Goal: Ask a question

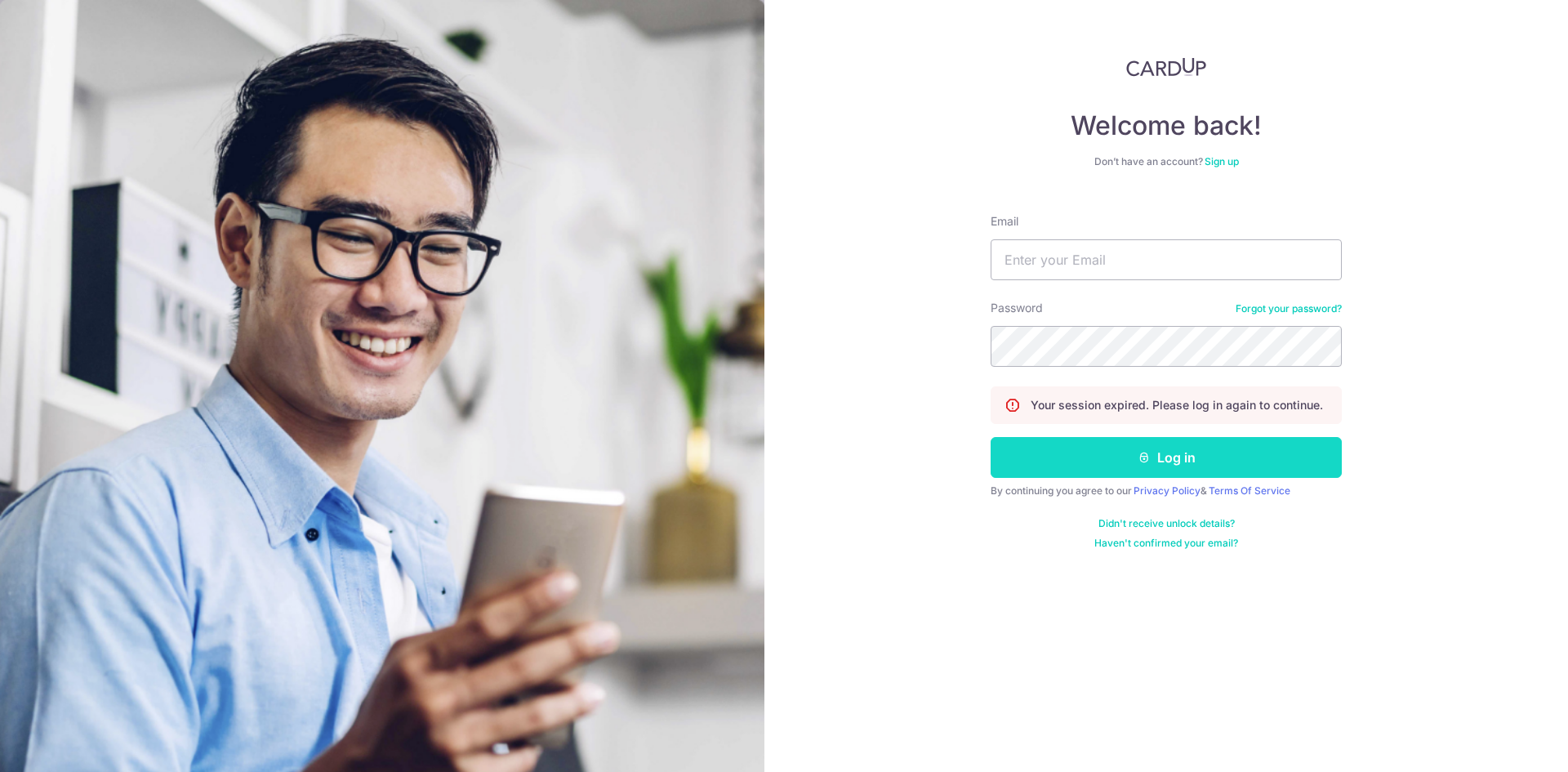
type input "[EMAIL_ADDRESS][DOMAIN_NAME]"
click at [1001, 458] on button "Log in" at bounding box center [1167, 457] width 351 height 41
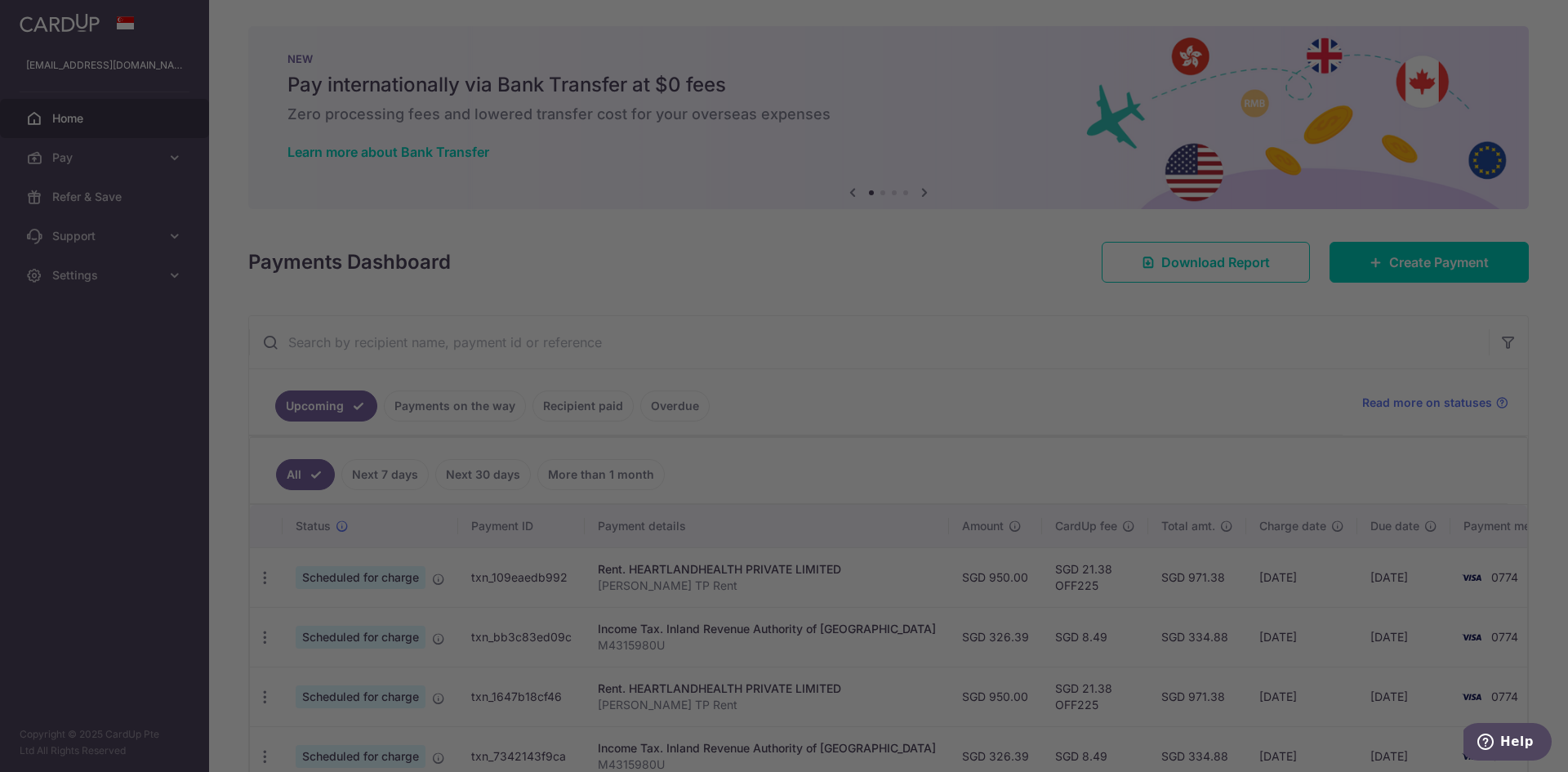
click at [1262, 552] on div at bounding box center [792, 389] width 1584 height 780
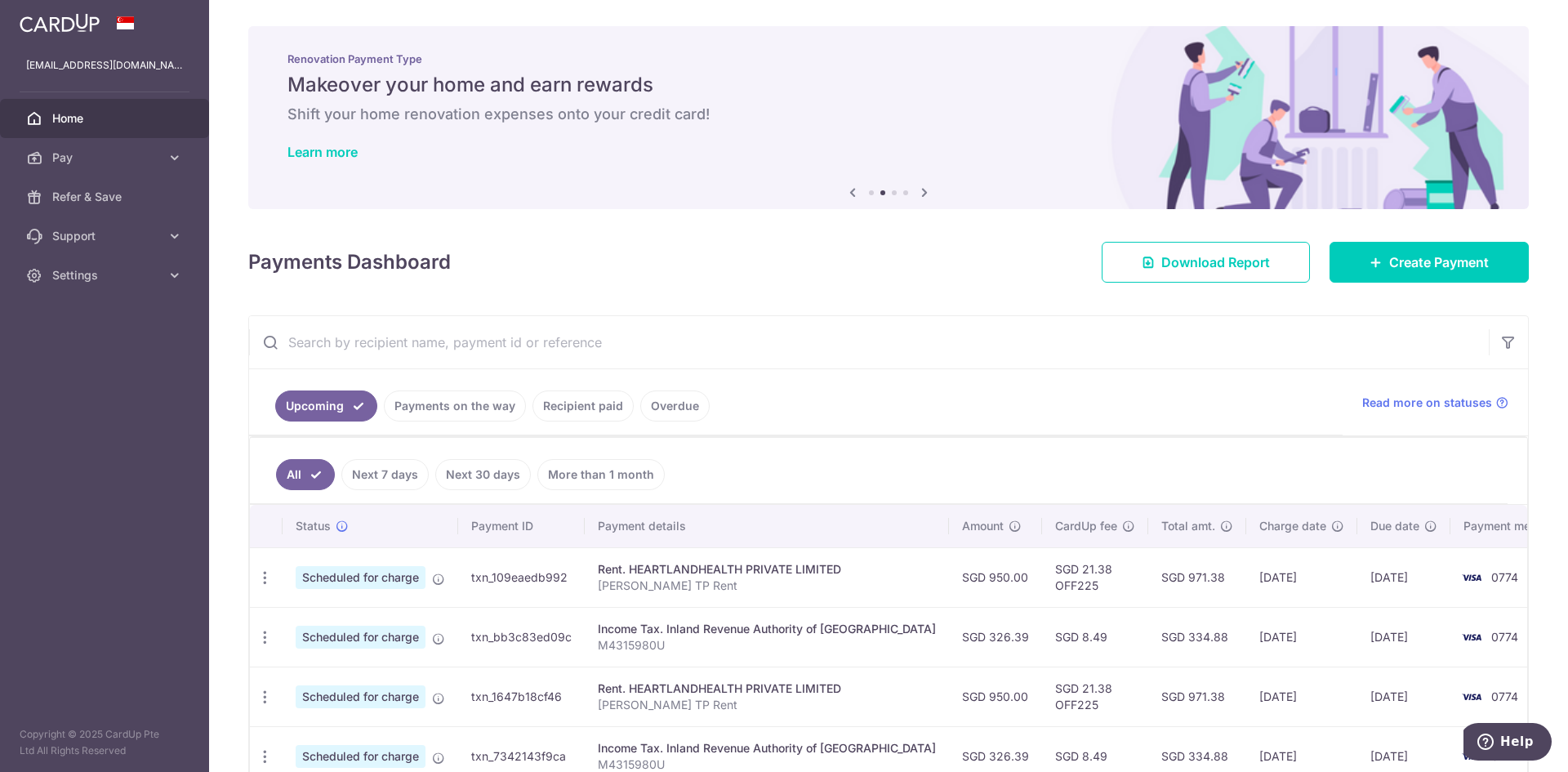
click at [456, 416] on link "Payments on the way" at bounding box center [454, 405] width 142 height 31
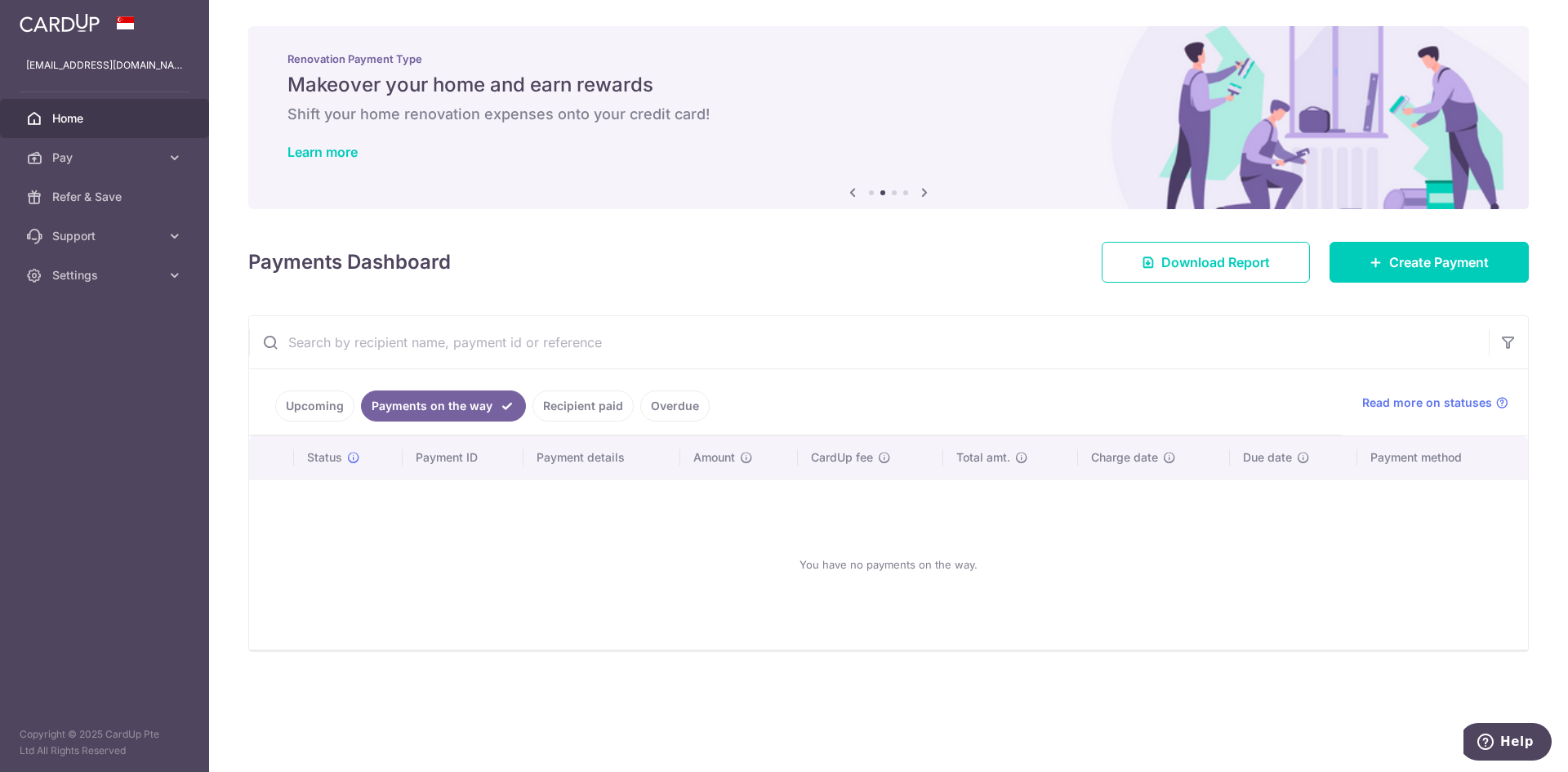
click at [570, 398] on link "Recipient paid" at bounding box center [583, 405] width 101 height 31
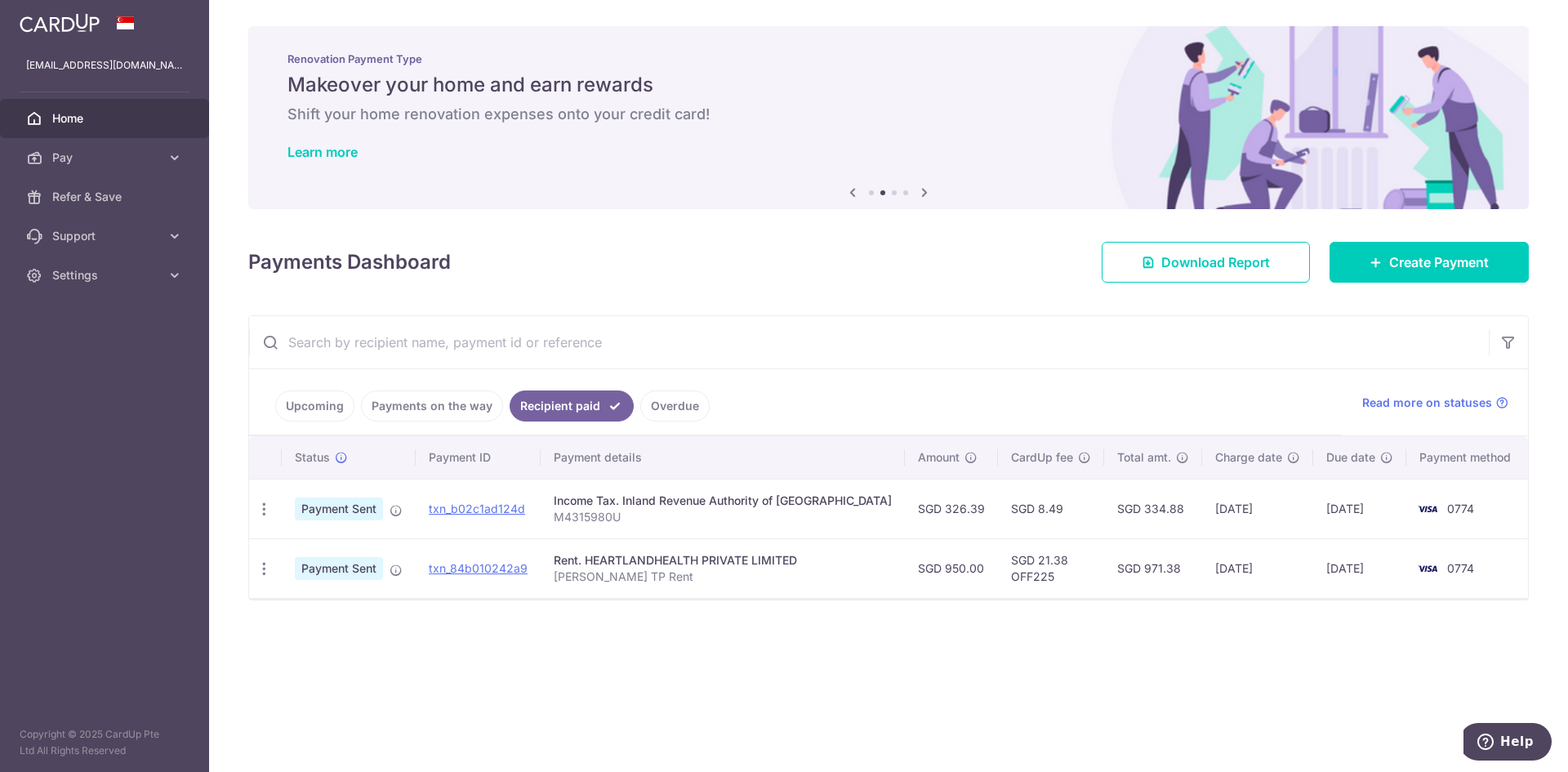
click at [914, 704] on div "× Pause Schedule Pause all future payments in this series Pause just this one p…" at bounding box center [888, 386] width 1359 height 772
click at [774, 492] on div "Income Tax. Inland Revenue Authority of Singapore" at bounding box center [723, 500] width 338 height 16
click at [788, 506] on div "Income Tax. Inland Revenue Authority of Singapore" at bounding box center [723, 500] width 338 height 16
click at [764, 714] on div "× Pause Schedule Pause all future payments in this series Pause just this one p…" at bounding box center [888, 386] width 1359 height 772
click at [472, 504] on link "txn_b02c1ad124d" at bounding box center [477, 508] width 96 height 14
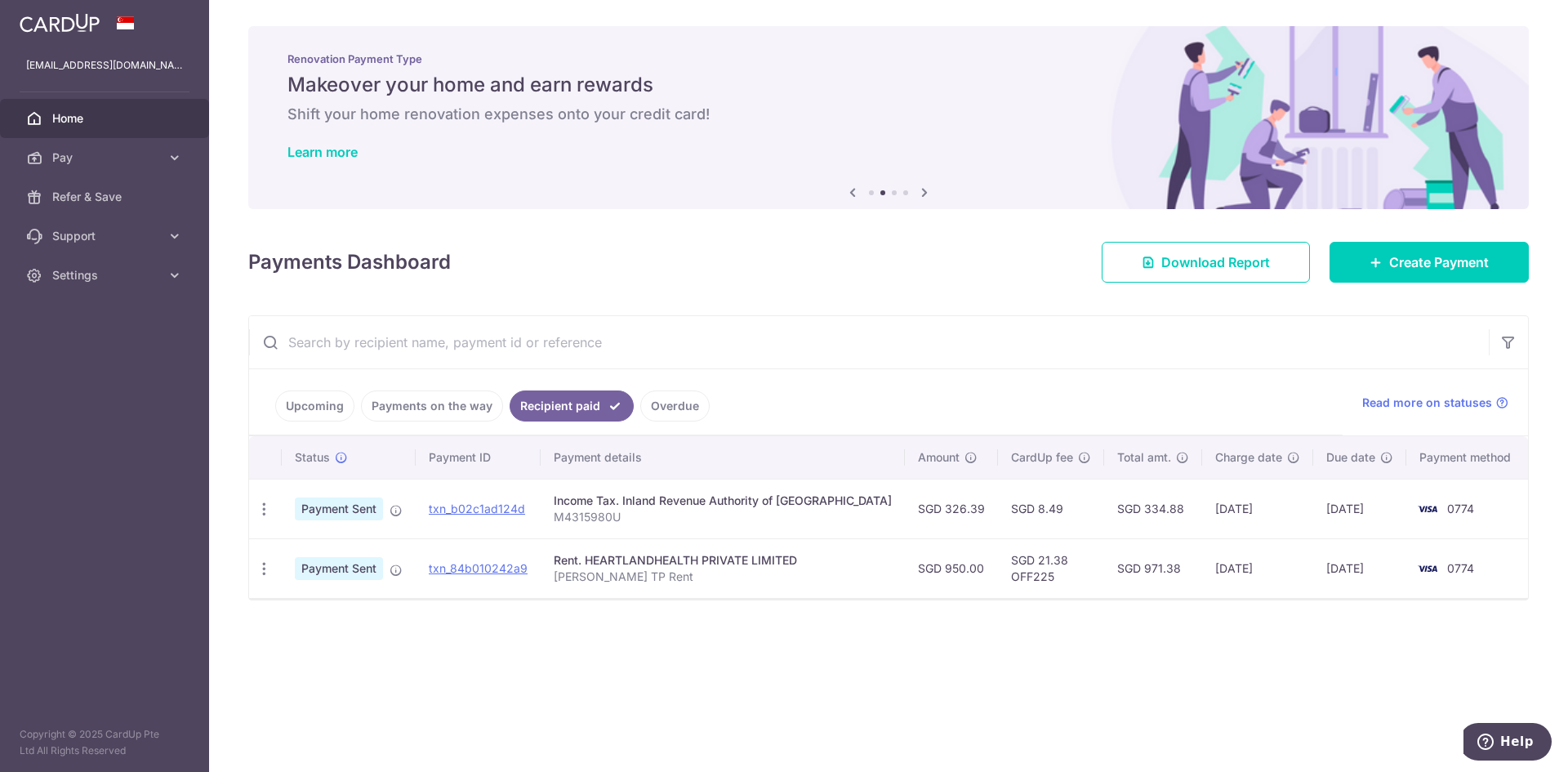
click at [651, 280] on div "Payments Dashboard Download Report Create Payment" at bounding box center [889, 259] width 1281 height 47
click at [178, 238] on icon at bounding box center [174, 235] width 16 height 16
click at [150, 275] on span "FAQ" at bounding box center [106, 275] width 108 height 16
click at [601, 272] on div "Payments Dashboard Download Report Create Payment" at bounding box center [889, 259] width 1281 height 47
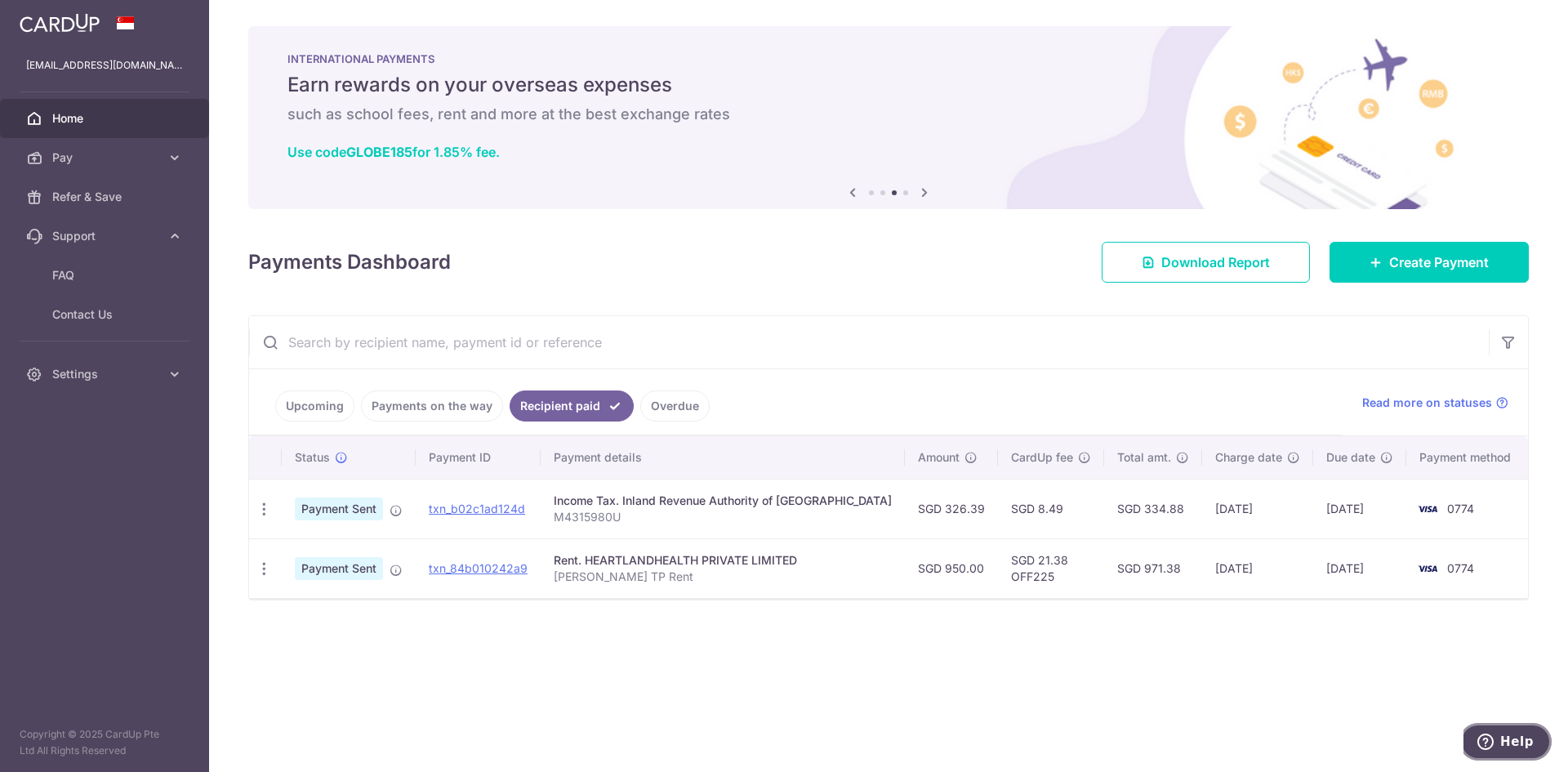
click at [1514, 740] on span "Help" at bounding box center [1517, 742] width 33 height 15
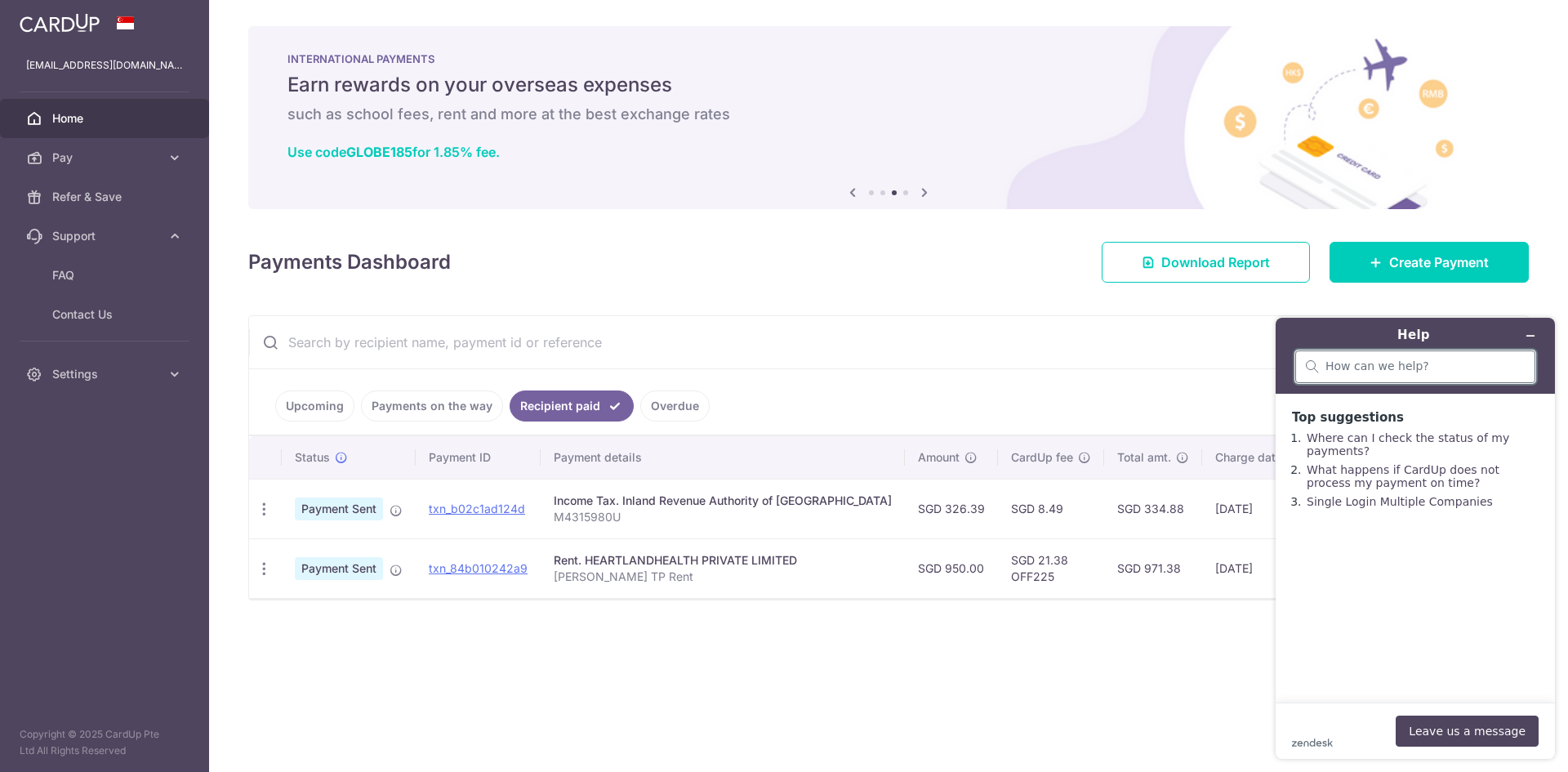
click at [1386, 360] on input "search" at bounding box center [1425, 368] width 199 height 15
type input "When will tax payment reflect to my iras account?"
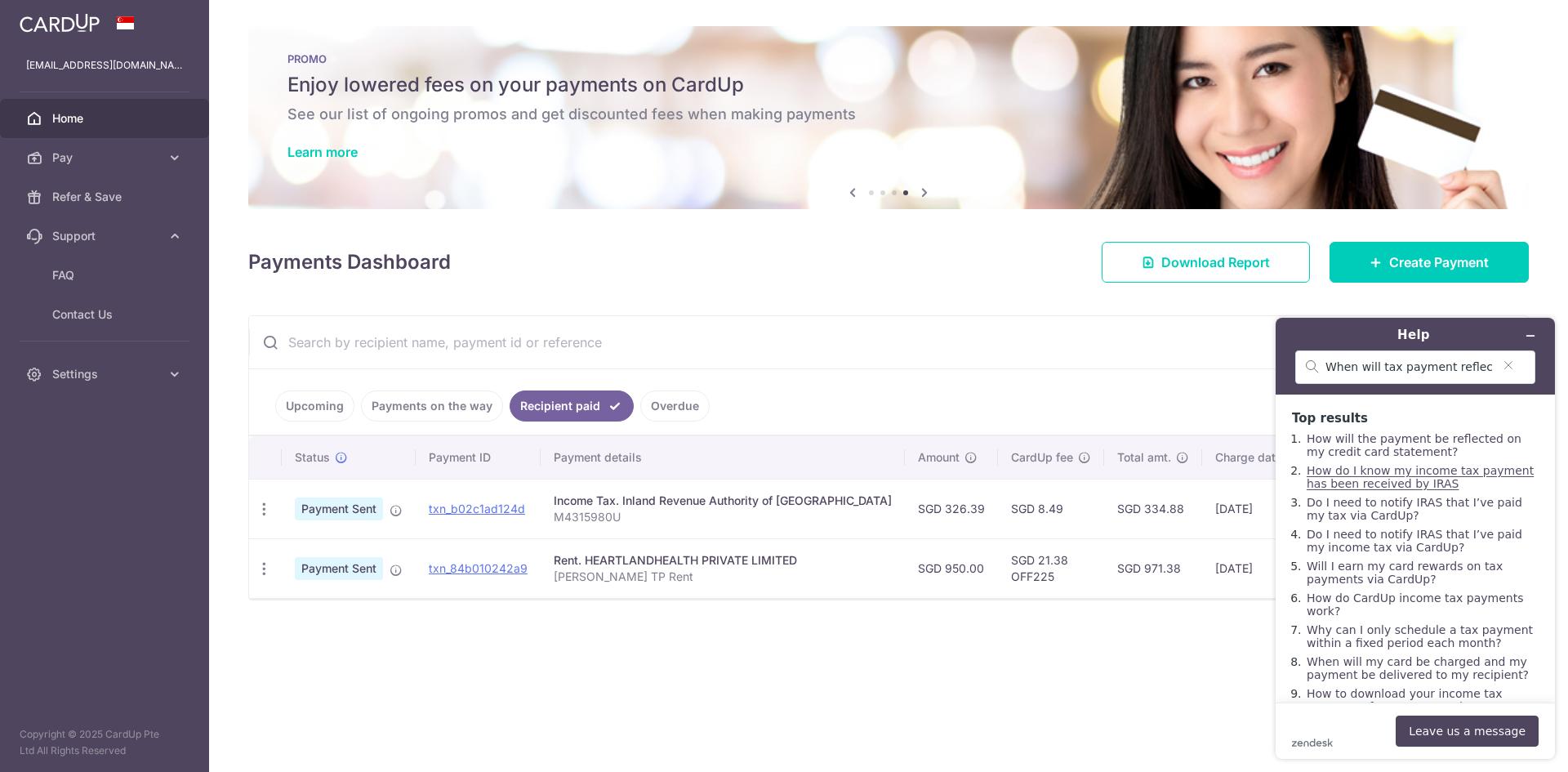
click at [1477, 480] on link "How do I know my income tax payment has been received by IRAS" at bounding box center [1421, 477] width 227 height 26
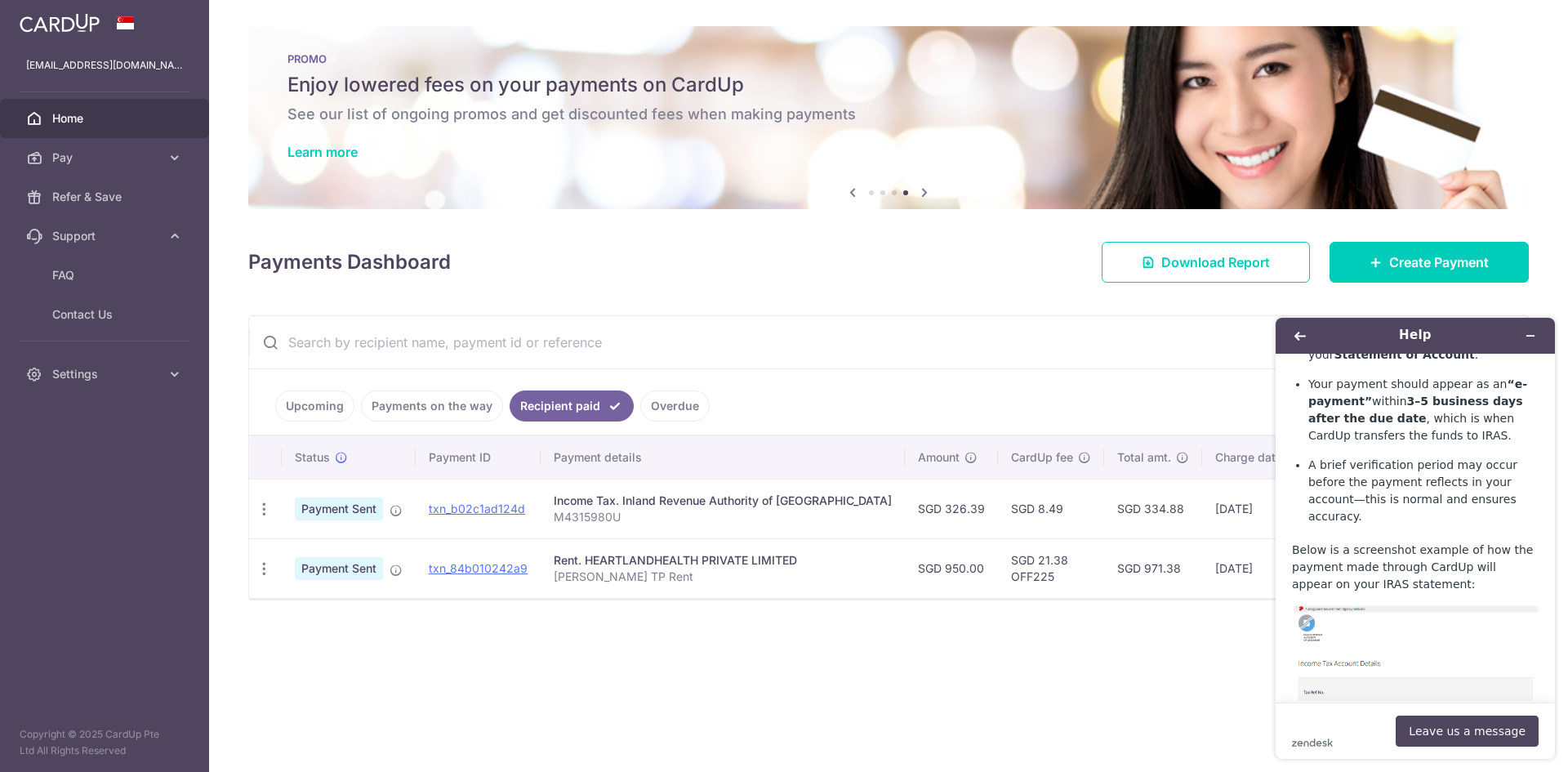
scroll to position [335, 0]
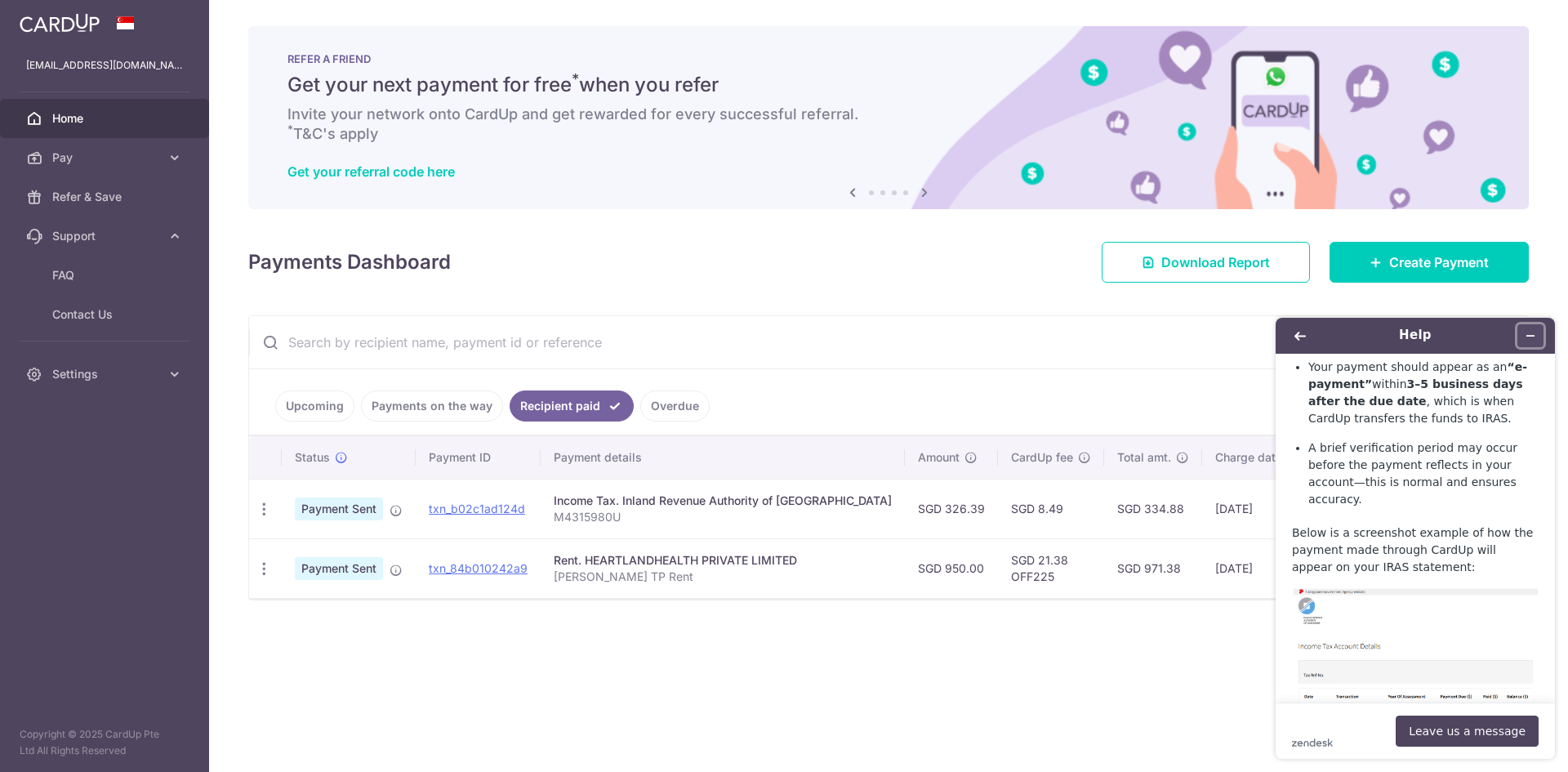
click at [1521, 341] on button "Minimize widget" at bounding box center [1531, 335] width 26 height 23
